Goal: Find specific page/section: Find specific page/section

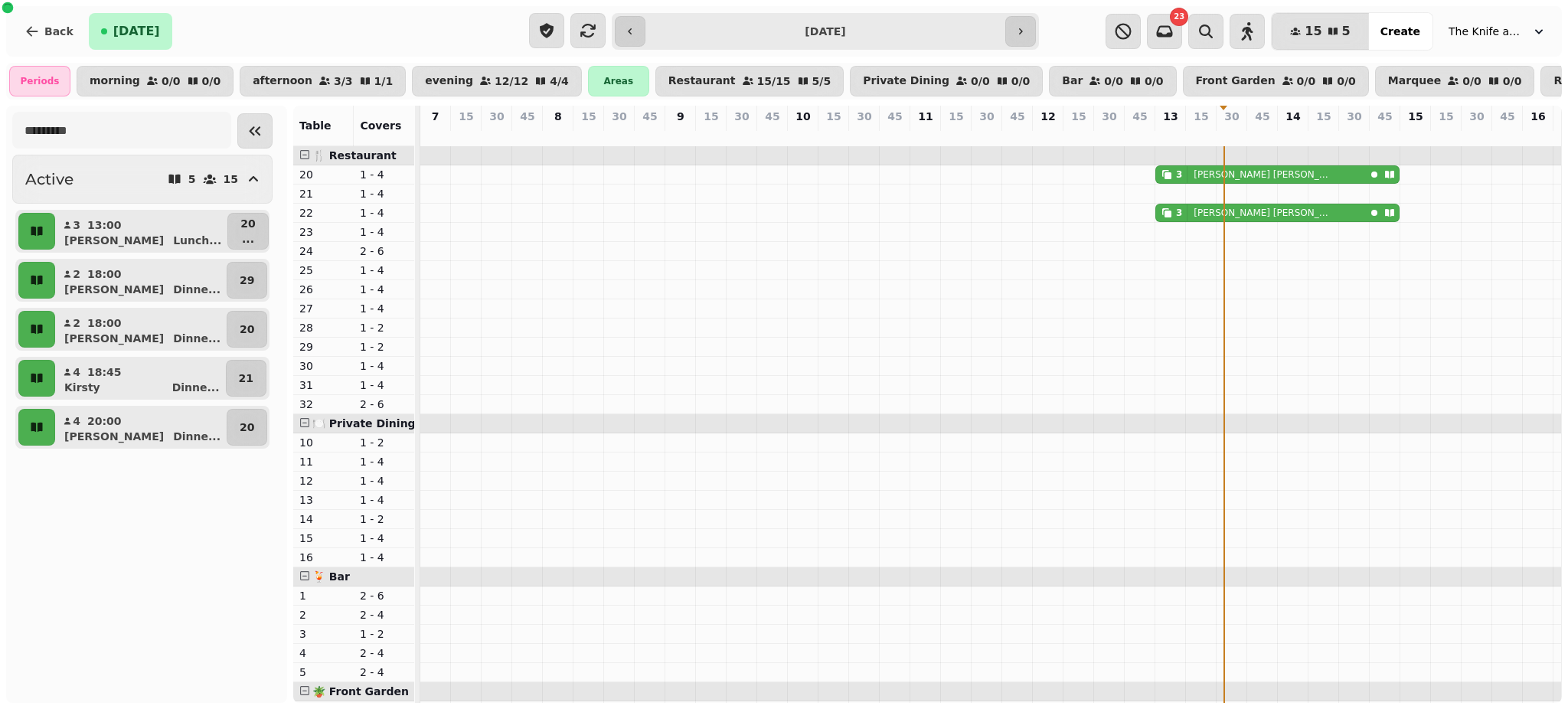
scroll to position [0, 589]
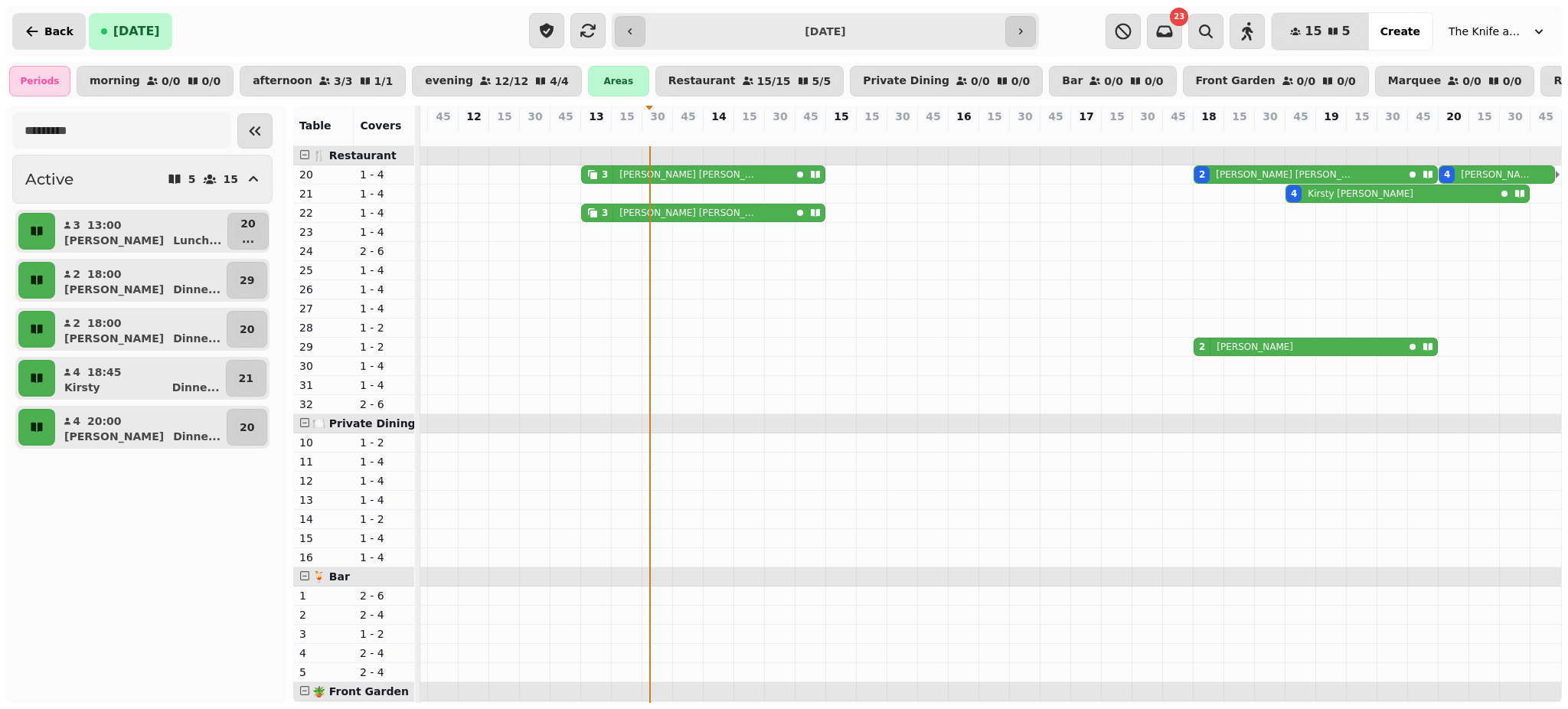
click at [41, 27] on button "Back" at bounding box center [49, 31] width 73 height 37
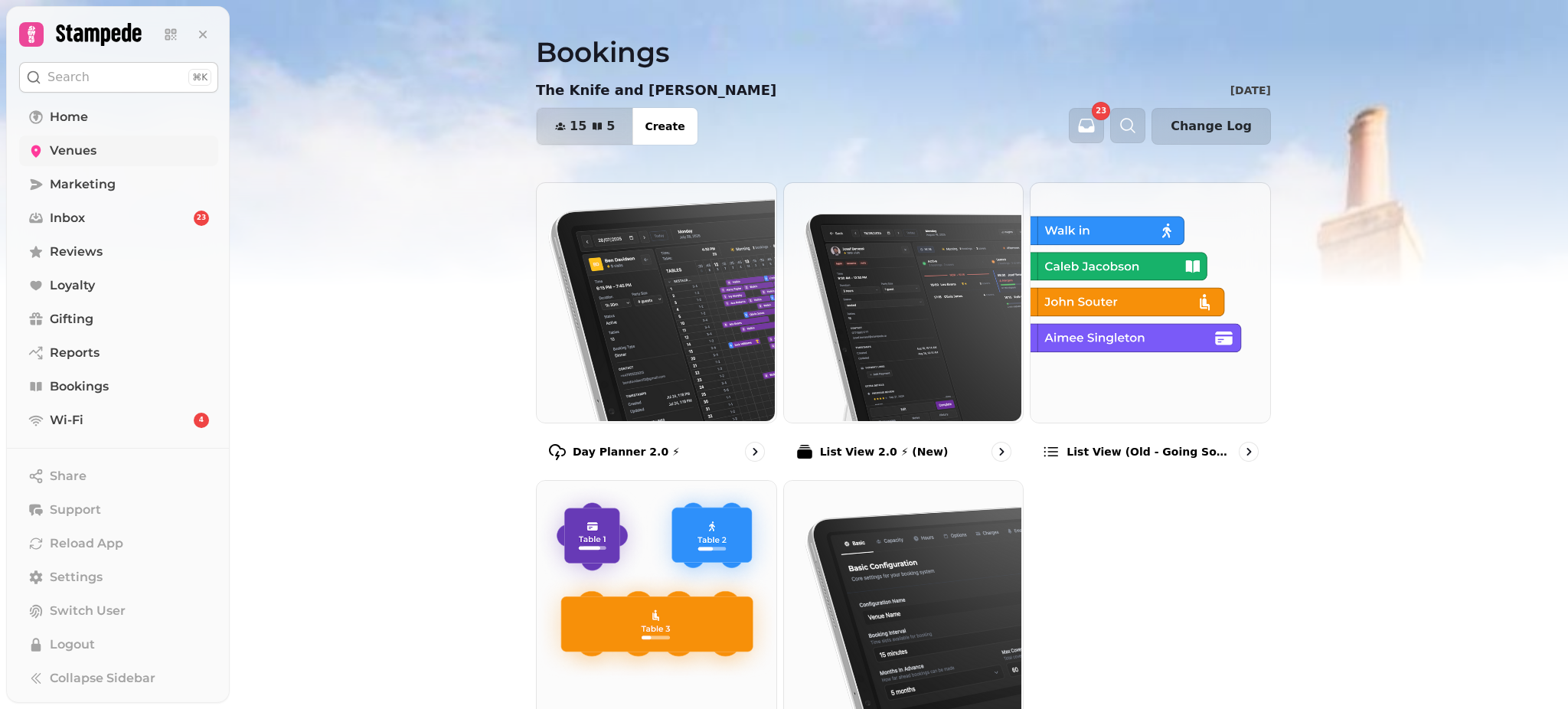
click at [101, 157] on link "Venues" at bounding box center [119, 151] width 199 height 30
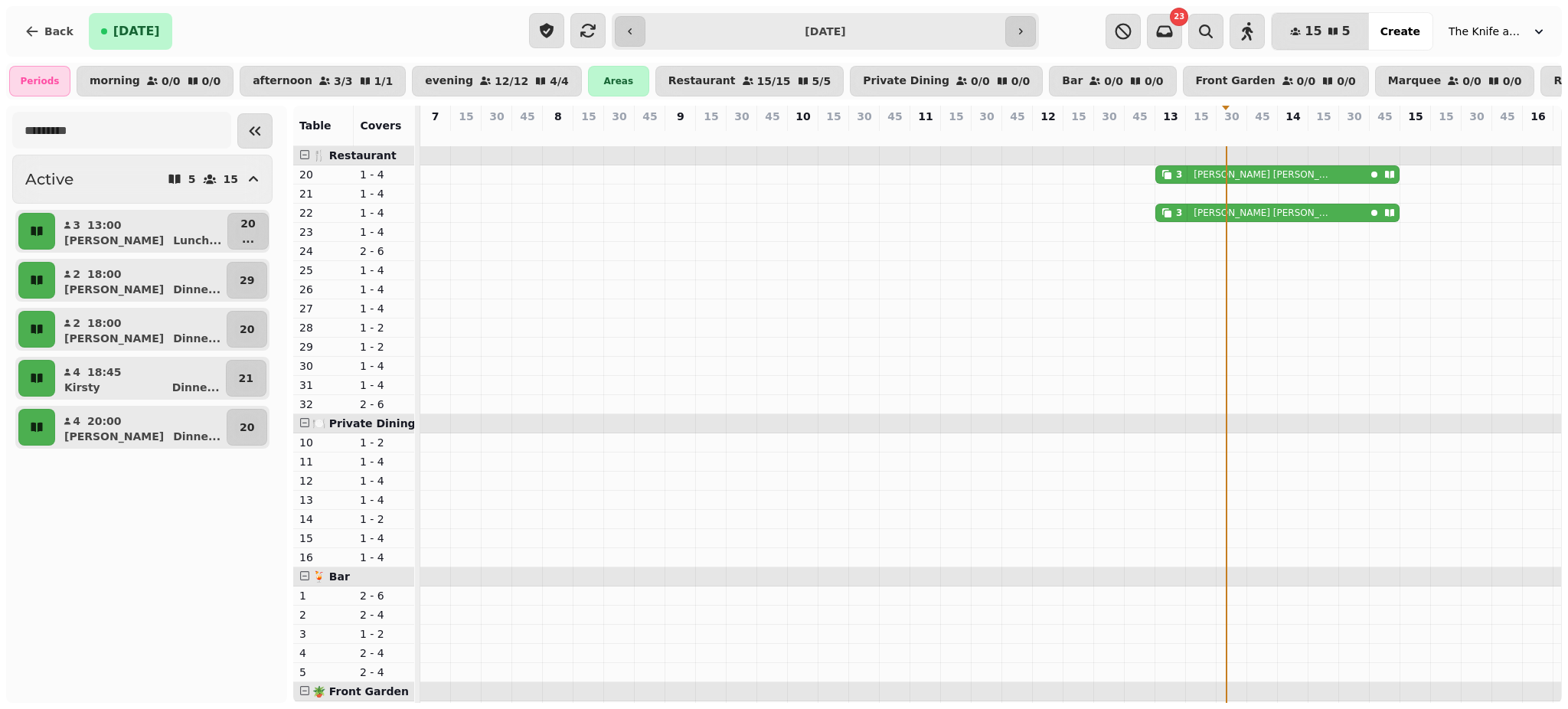
scroll to position [0, 574]
